Goal: Browse casually

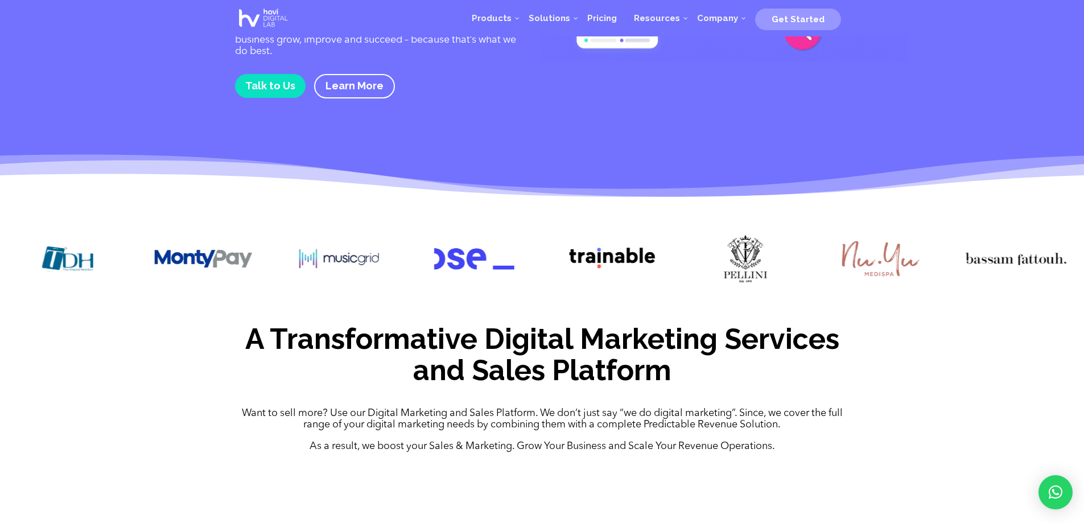
scroll to position [182, 0]
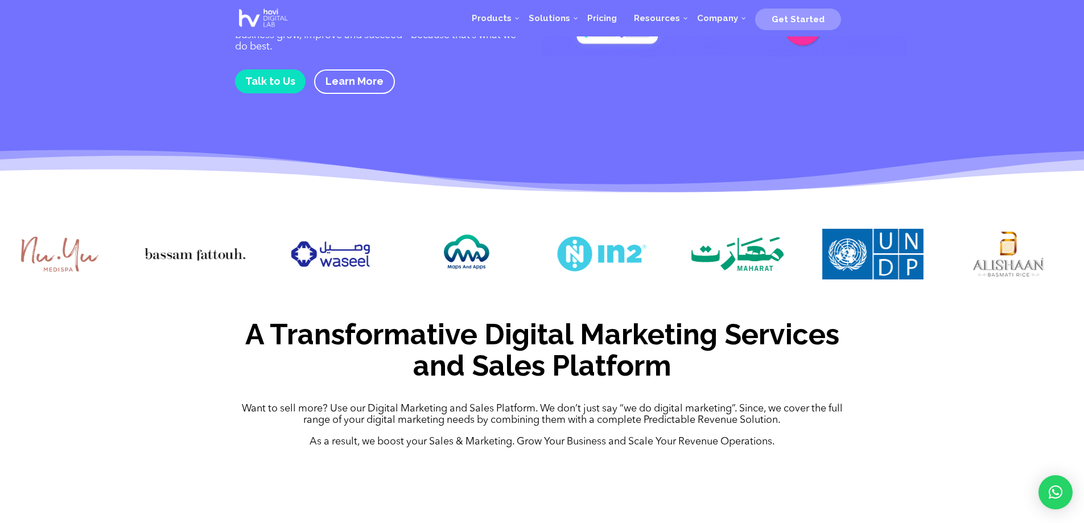
drag, startPoint x: 694, startPoint y: 249, endPoint x: 354, endPoint y: 257, distance: 339.7
click at [354, 257] on img at bounding box center [330, 254] width 101 height 51
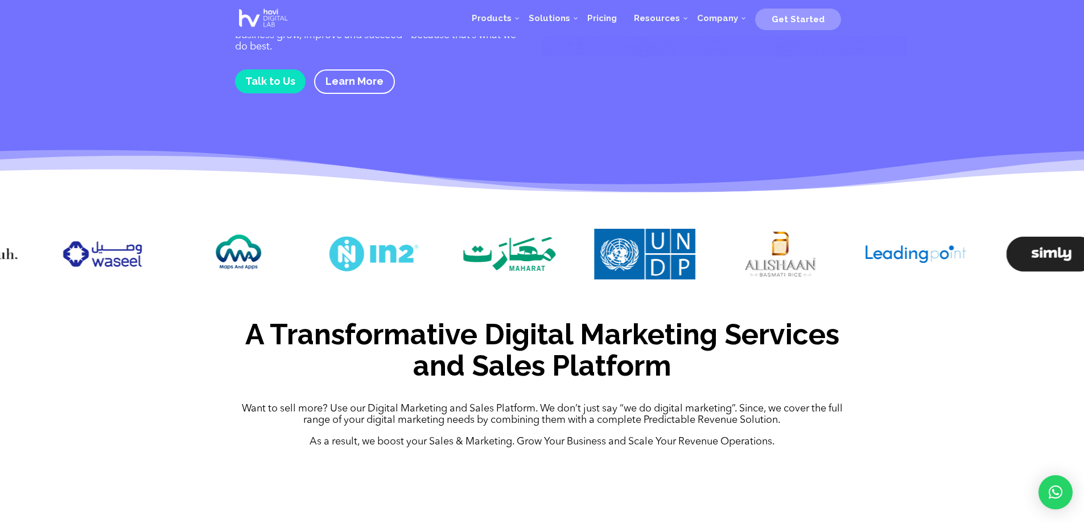
drag, startPoint x: 717, startPoint y: 249, endPoint x: 489, endPoint y: 249, distance: 228.1
click at [489, 249] on img at bounding box center [509, 254] width 101 height 51
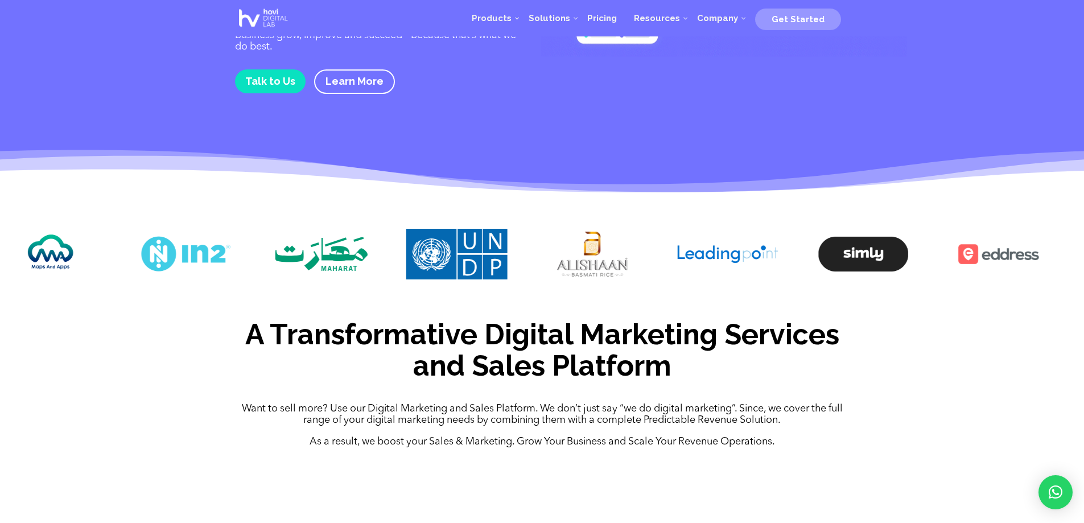
drag, startPoint x: 826, startPoint y: 245, endPoint x: 648, endPoint y: 245, distance: 178.1
click at [648, 245] on div at bounding box center [542, 256] width 1084 height 89
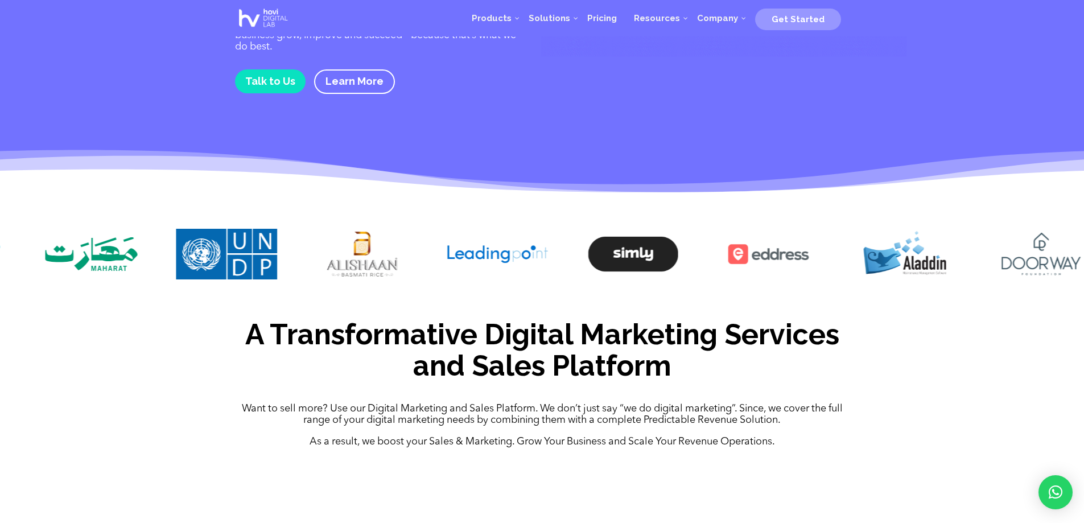
drag, startPoint x: 841, startPoint y: 246, endPoint x: 614, endPoint y: 247, distance: 226.4
click at [614, 247] on img at bounding box center [633, 254] width 101 height 51
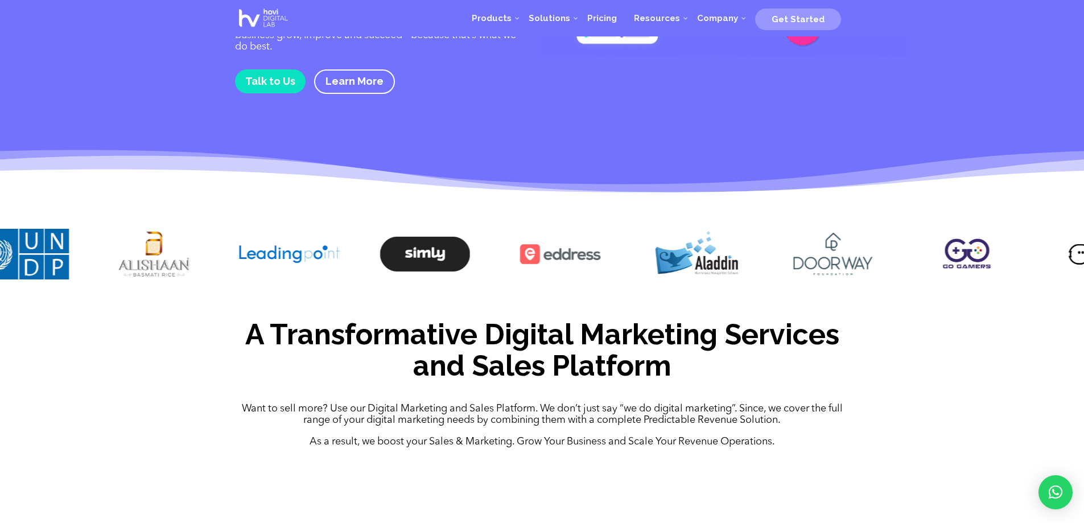
drag, startPoint x: 782, startPoint y: 265, endPoint x: 612, endPoint y: 265, distance: 169.5
click at [612, 265] on div at bounding box center [542, 256] width 1084 height 89
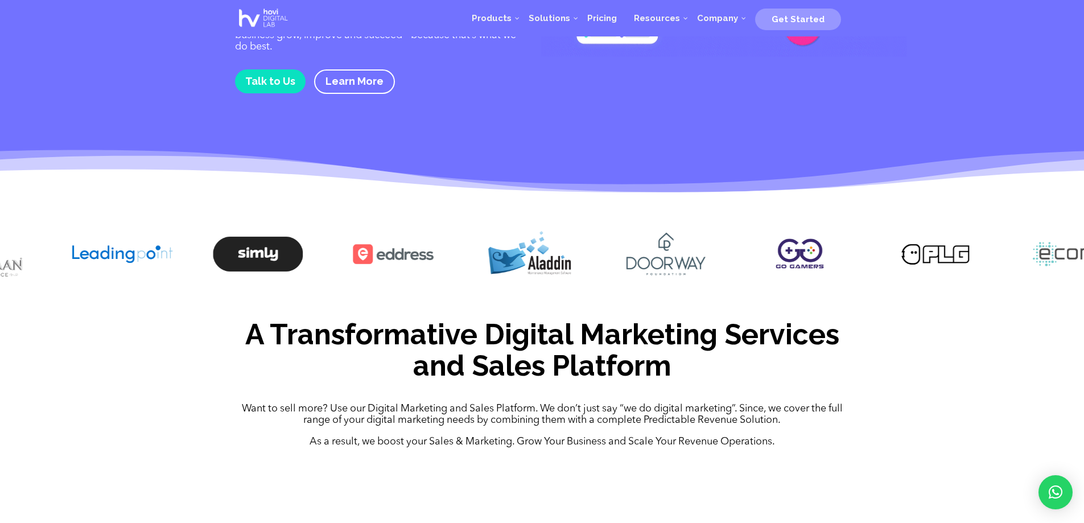
drag, startPoint x: 764, startPoint y: 261, endPoint x: 556, endPoint y: 262, distance: 208.2
click at [568, 262] on div at bounding box center [542, 256] width 1084 height 89
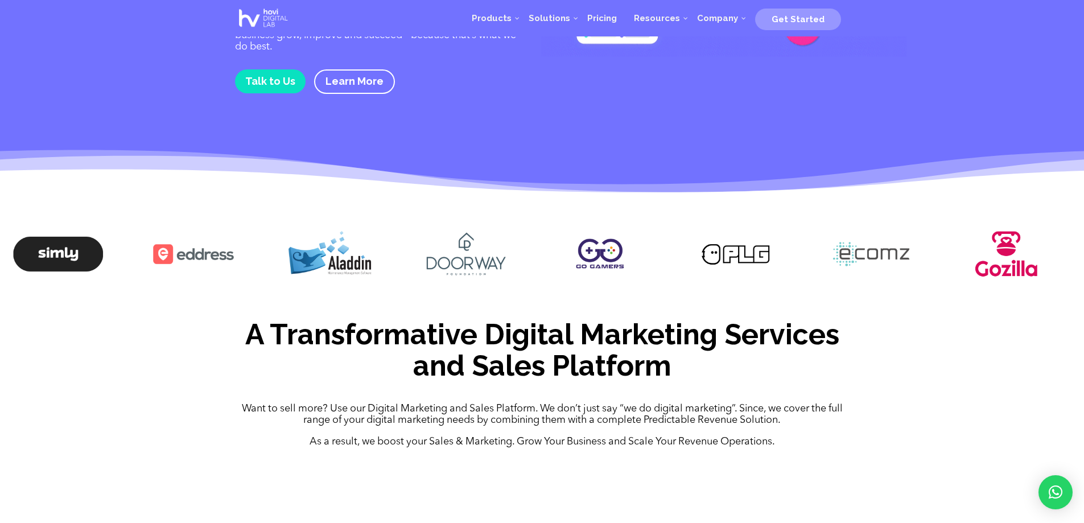
drag, startPoint x: 724, startPoint y: 258, endPoint x: 552, endPoint y: 258, distance: 171.3
click at [555, 257] on img at bounding box center [600, 254] width 101 height 51
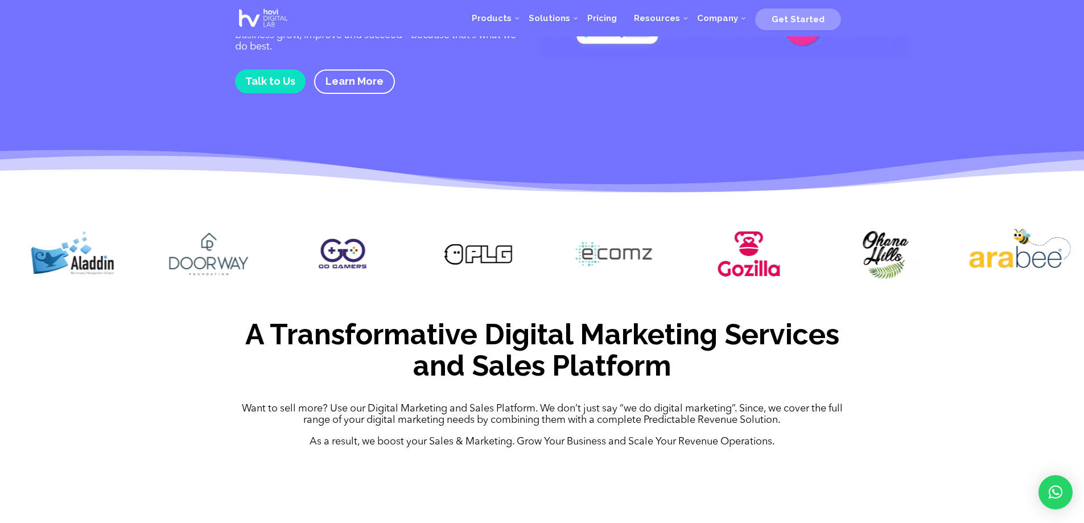
drag, startPoint x: 815, startPoint y: 240, endPoint x: 567, endPoint y: 242, distance: 248.6
click at [567, 242] on img at bounding box center [613, 254] width 101 height 51
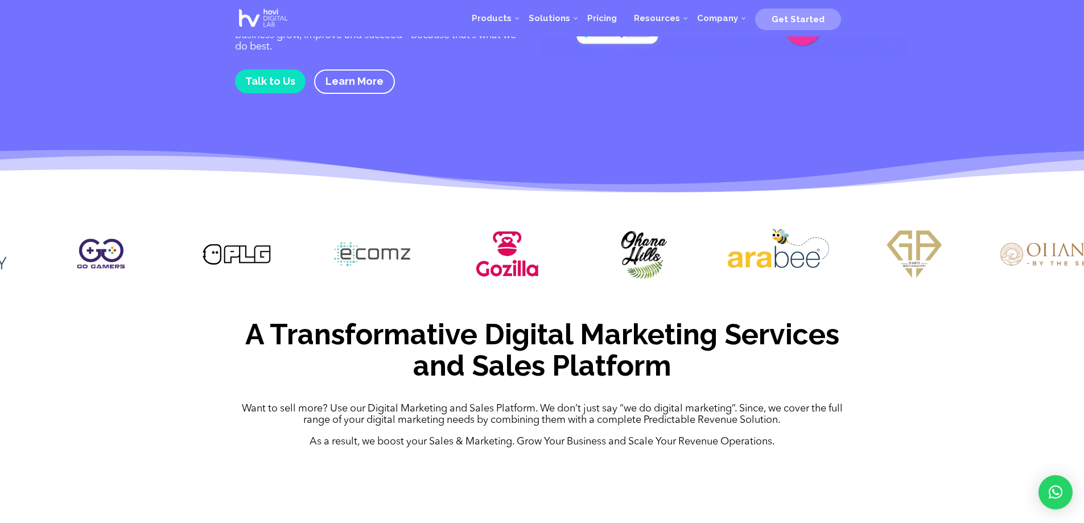
drag, startPoint x: 745, startPoint y: 246, endPoint x: 498, endPoint y: 246, distance: 246.4
click at [498, 246] on img at bounding box center [507, 254] width 101 height 51
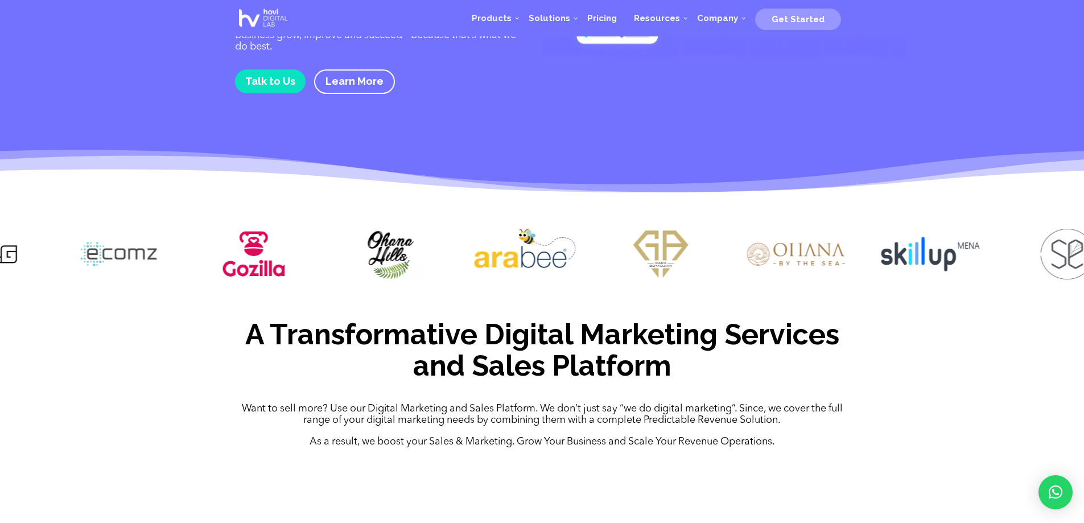
drag, startPoint x: 810, startPoint y: 265, endPoint x: 566, endPoint y: 265, distance: 244.1
click at [566, 265] on img at bounding box center [525, 254] width 101 height 51
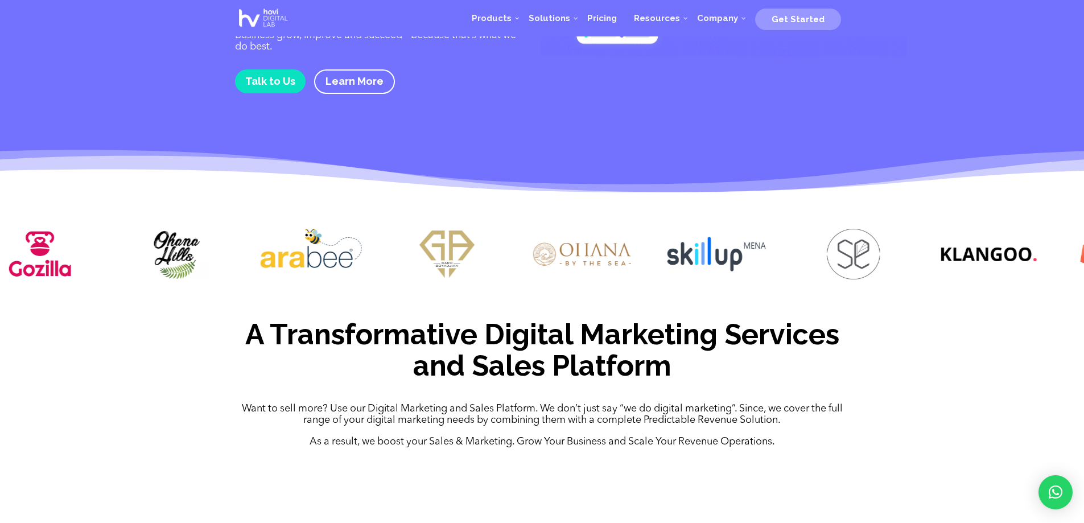
drag, startPoint x: 768, startPoint y: 253, endPoint x: 567, endPoint y: 251, distance: 200.3
click at [567, 251] on img at bounding box center [581, 254] width 101 height 51
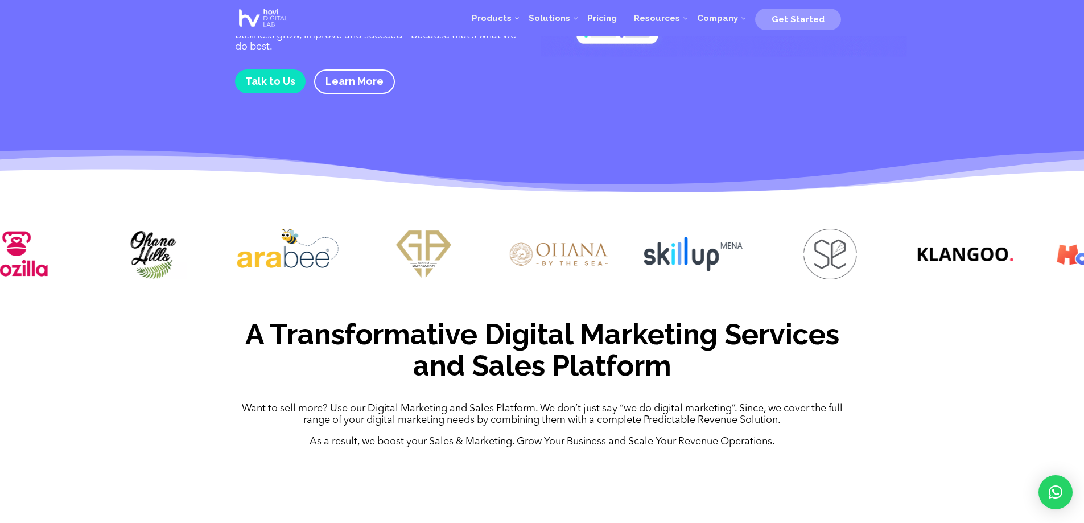
drag, startPoint x: 708, startPoint y: 249, endPoint x: 588, endPoint y: 250, distance: 120.6
click at [643, 249] on img at bounding box center [693, 254] width 101 height 51
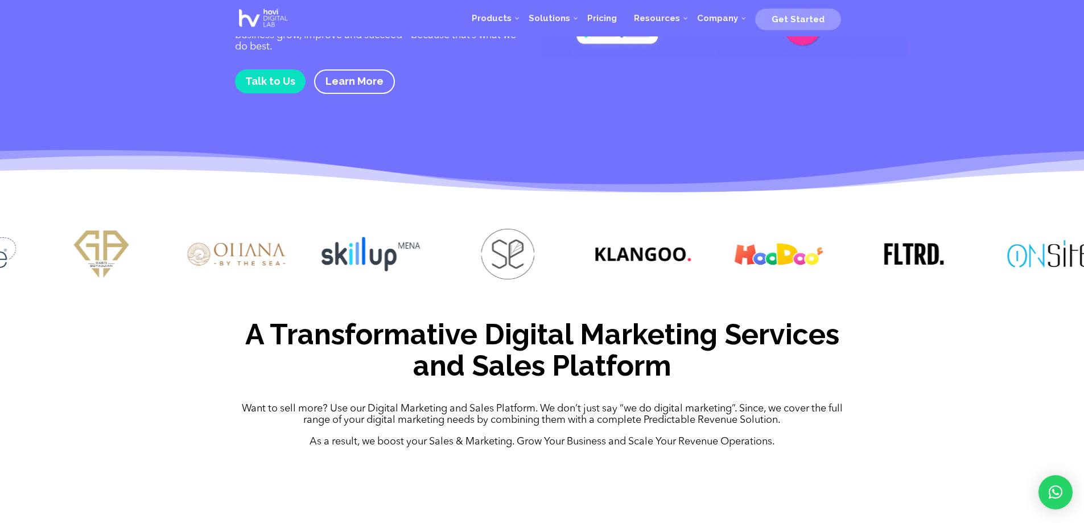
drag, startPoint x: 825, startPoint y: 245, endPoint x: 547, endPoint y: 246, distance: 278.2
click at [550, 246] on div at bounding box center [542, 256] width 1084 height 89
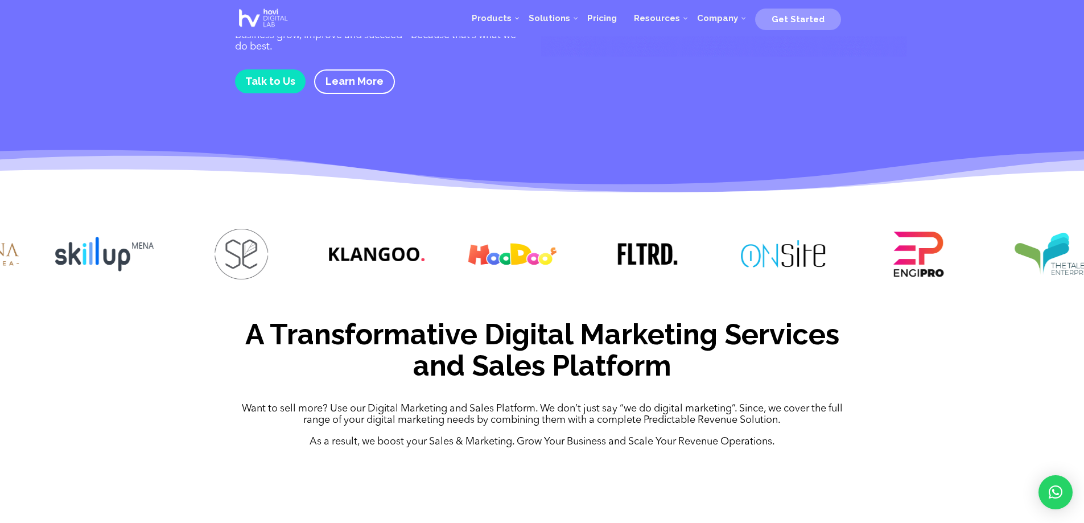
drag, startPoint x: 798, startPoint y: 243, endPoint x: 542, endPoint y: 243, distance: 256.0
click at [543, 243] on div at bounding box center [542, 256] width 1084 height 89
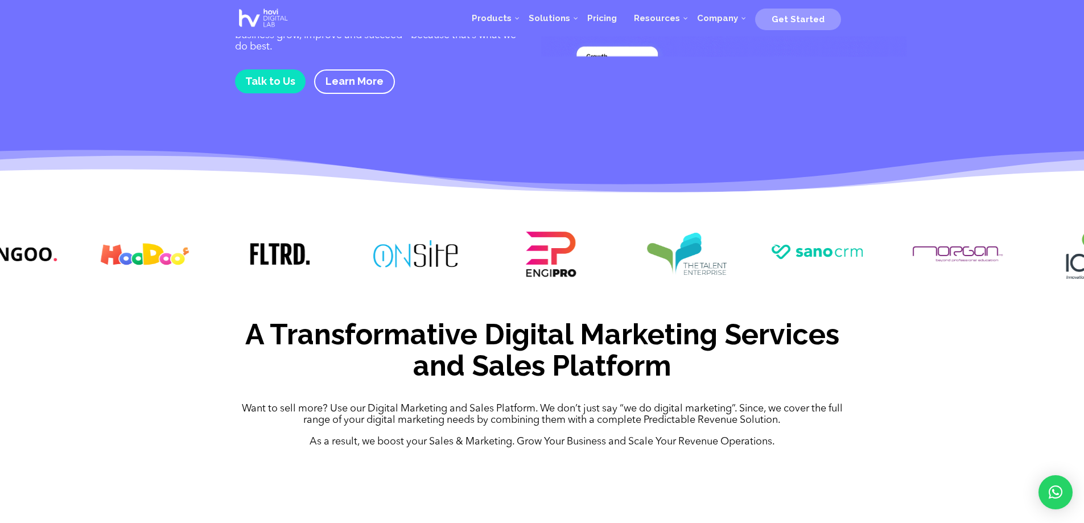
drag, startPoint x: 857, startPoint y: 257, endPoint x: 558, endPoint y: 257, distance: 299.8
click at [558, 257] on img at bounding box center [551, 254] width 101 height 51
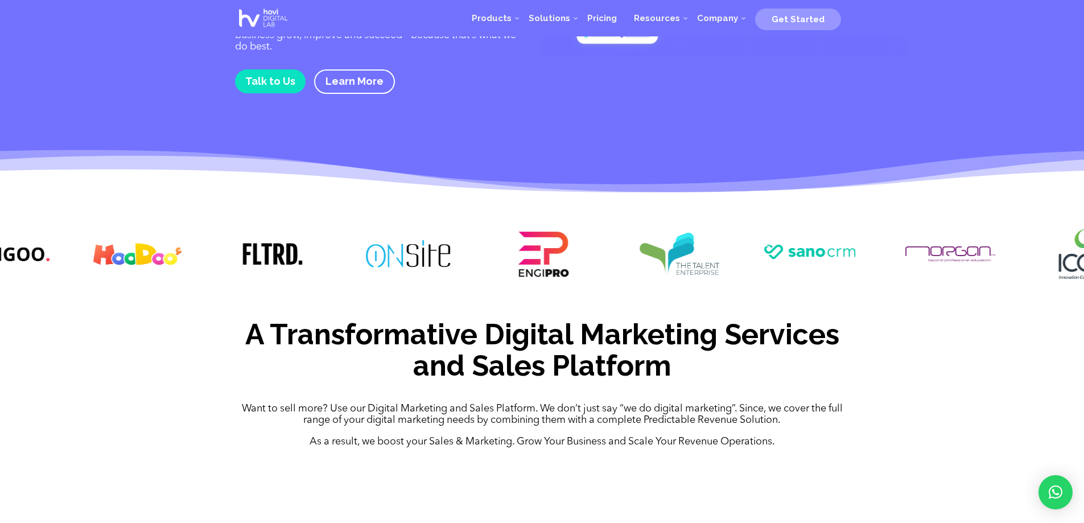
drag, startPoint x: 834, startPoint y: 246, endPoint x: 793, endPoint y: 246, distance: 41.0
click at [793, 246] on img at bounding box center [814, 252] width 101 height 46
